Goal: Task Accomplishment & Management: Use online tool/utility

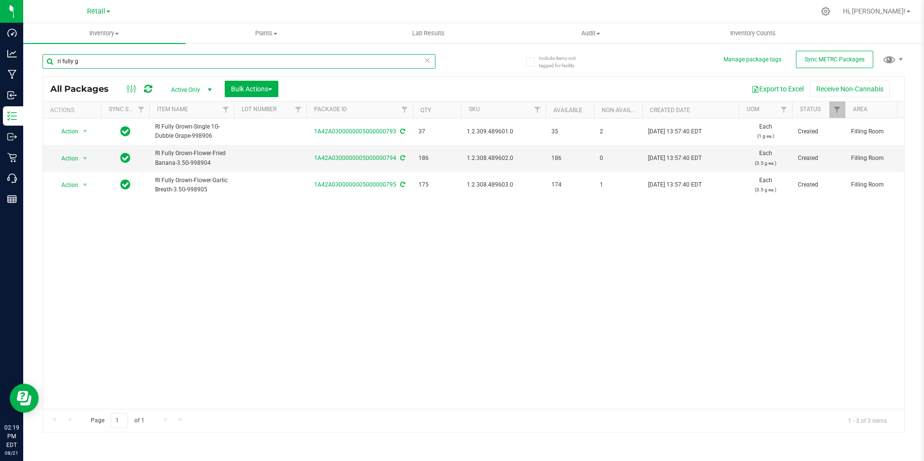
drag, startPoint x: 25, startPoint y: 52, endPoint x: -73, endPoint y: 35, distance: 99.7
click at [0, 35] on html "Dashboard Analytics Manufacturing Inbound Inventory Outbound Retail Call Center…" at bounding box center [462, 230] width 924 height 461
click at [355, 327] on div "Action Action Adjust qty Create package Edit attributes Global inventory Locate…" at bounding box center [474, 263] width 862 height 291
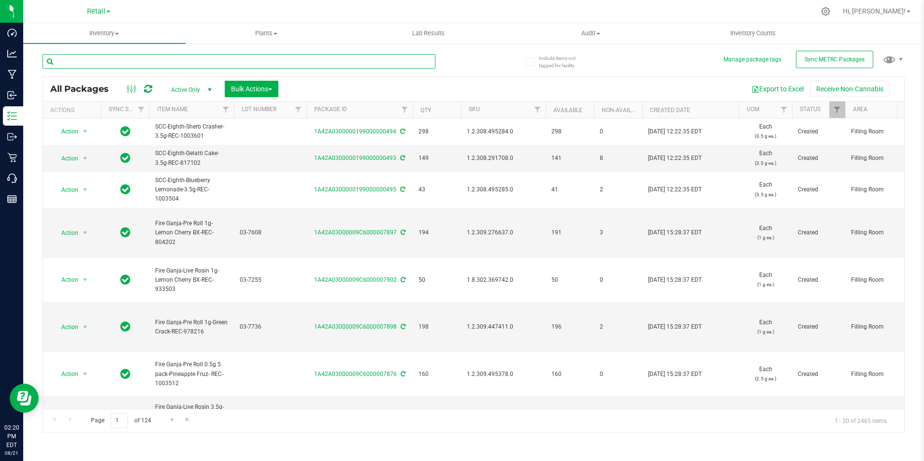
click at [121, 60] on input "text" at bounding box center [239, 61] width 393 height 15
click at [422, 16] on div at bounding box center [494, 11] width 642 height 19
click at [296, 12] on div at bounding box center [494, 11] width 642 height 19
click at [237, 59] on input "text" at bounding box center [239, 61] width 393 height 15
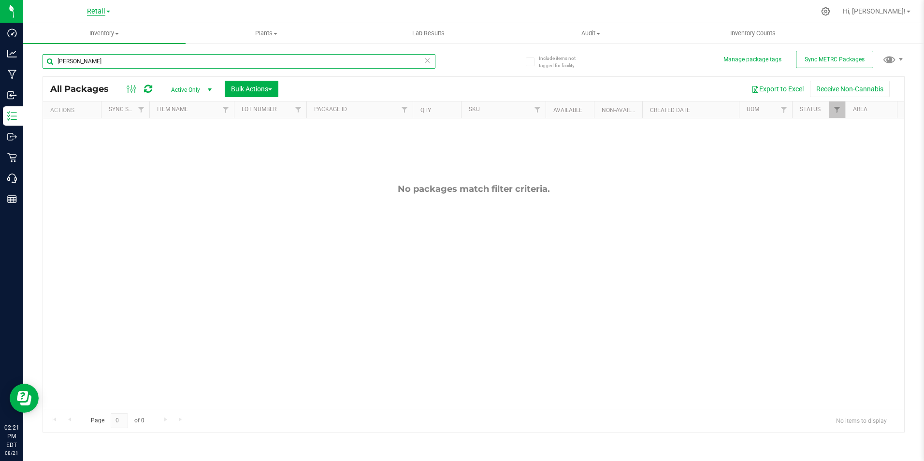
type input "[PERSON_NAME]"
click at [96, 9] on span "Retail" at bounding box center [96, 11] width 18 height 9
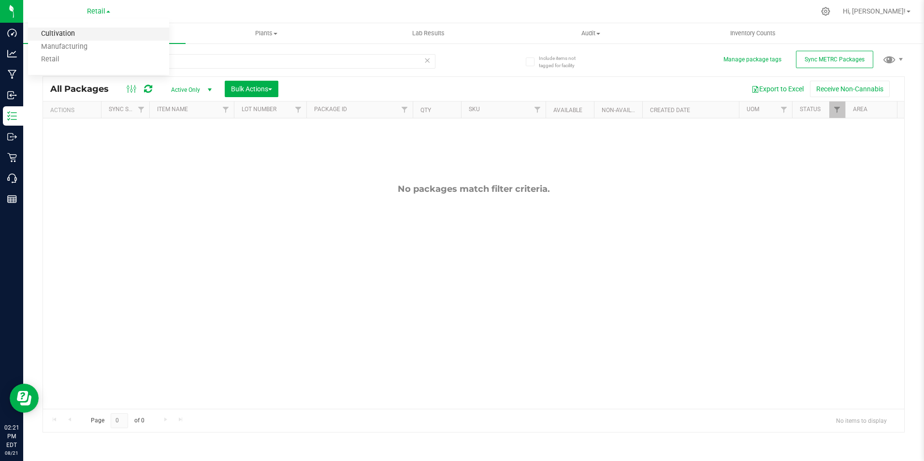
click at [86, 32] on link "Cultivation" at bounding box center [98, 34] width 141 height 13
